Goal: Complete application form: Complete application form

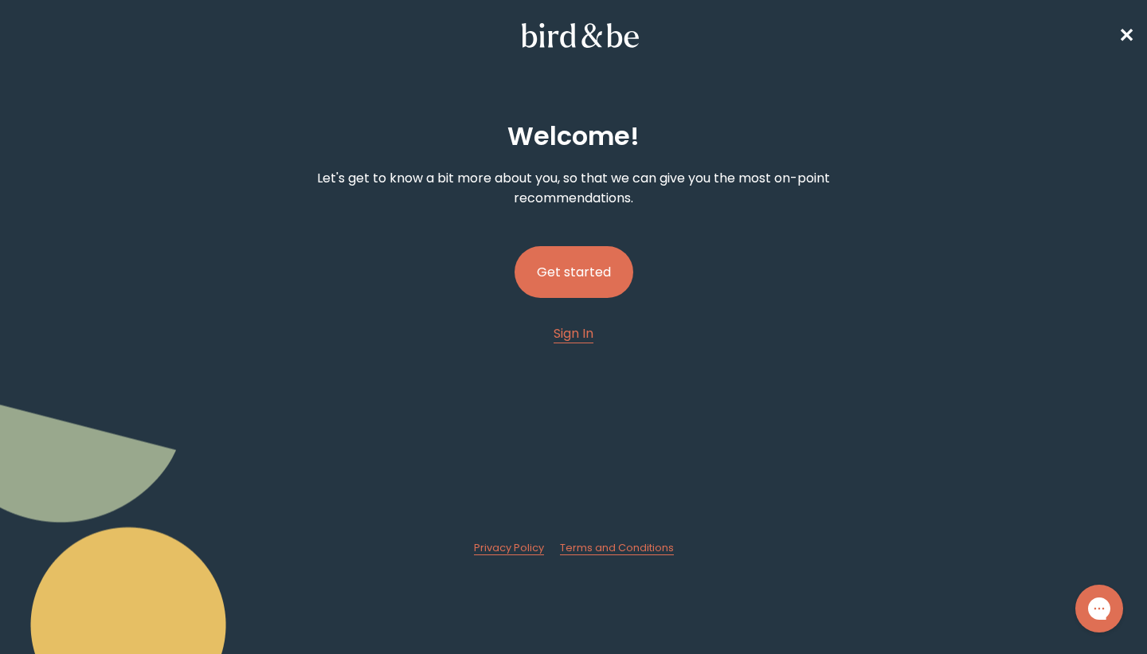
click at [575, 280] on button "Get started" at bounding box center [574, 272] width 119 height 52
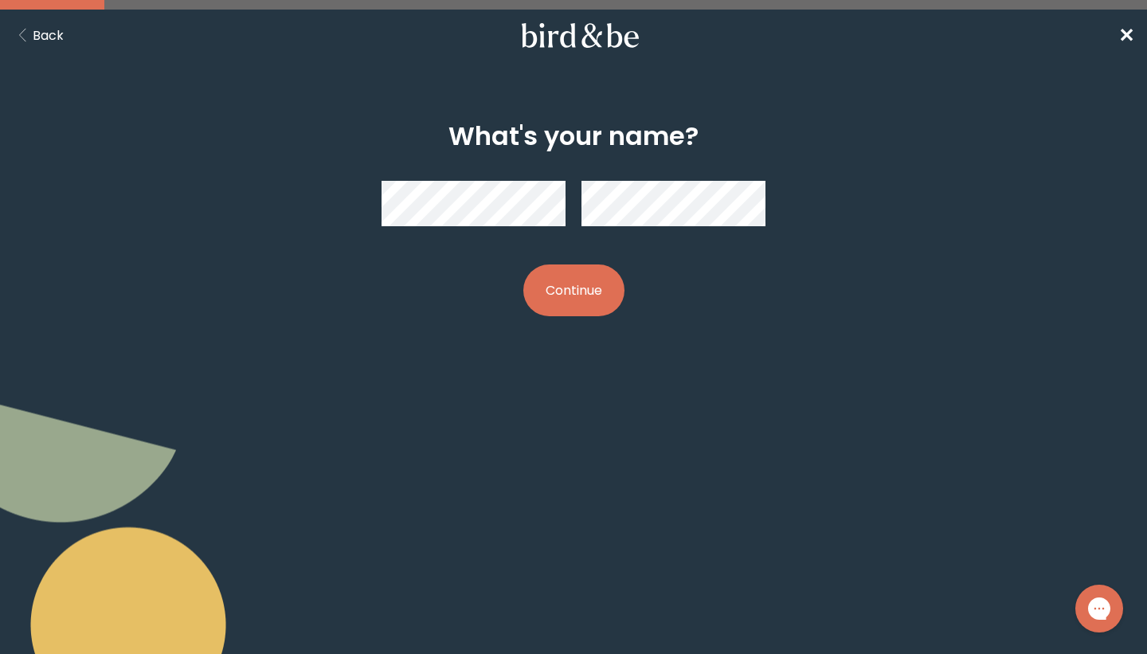
click at [554, 304] on button "Continue" at bounding box center [573, 290] width 101 height 52
click at [603, 276] on button "Continue" at bounding box center [573, 290] width 101 height 52
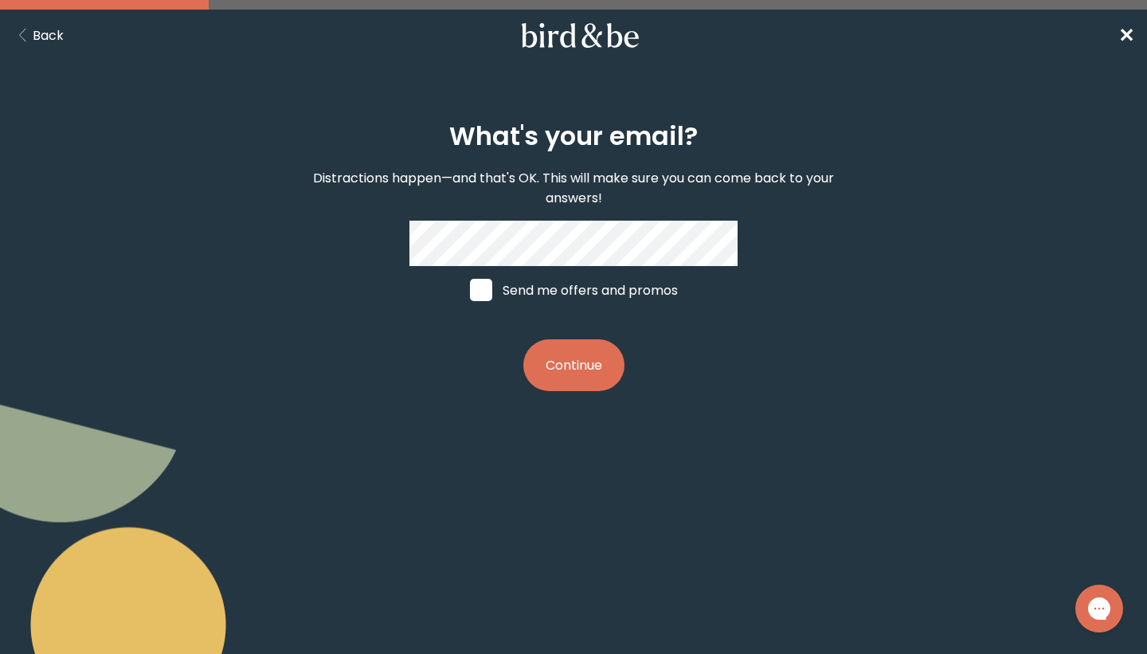
click at [1136, 26] on nav "Back ✕" at bounding box center [573, 35] width 1147 height 51
click at [1133, 31] on span "✕" at bounding box center [1127, 35] width 16 height 26
